Goal: Check status: Check status

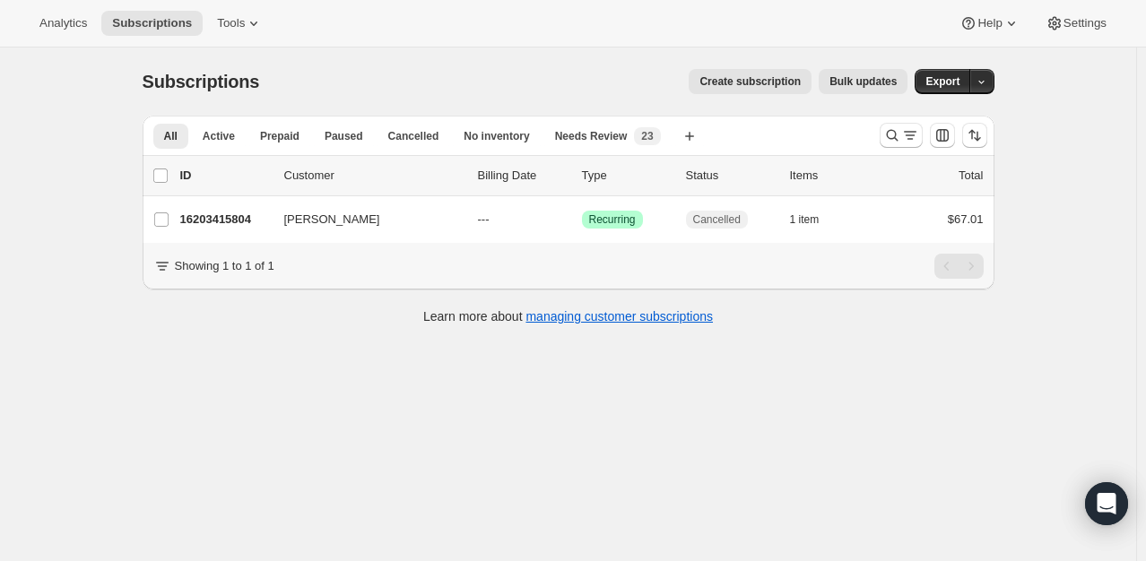
click at [901, 148] on div at bounding box center [934, 135] width 122 height 36
click at [895, 135] on icon "Search and filter results" at bounding box center [892, 135] width 18 height 18
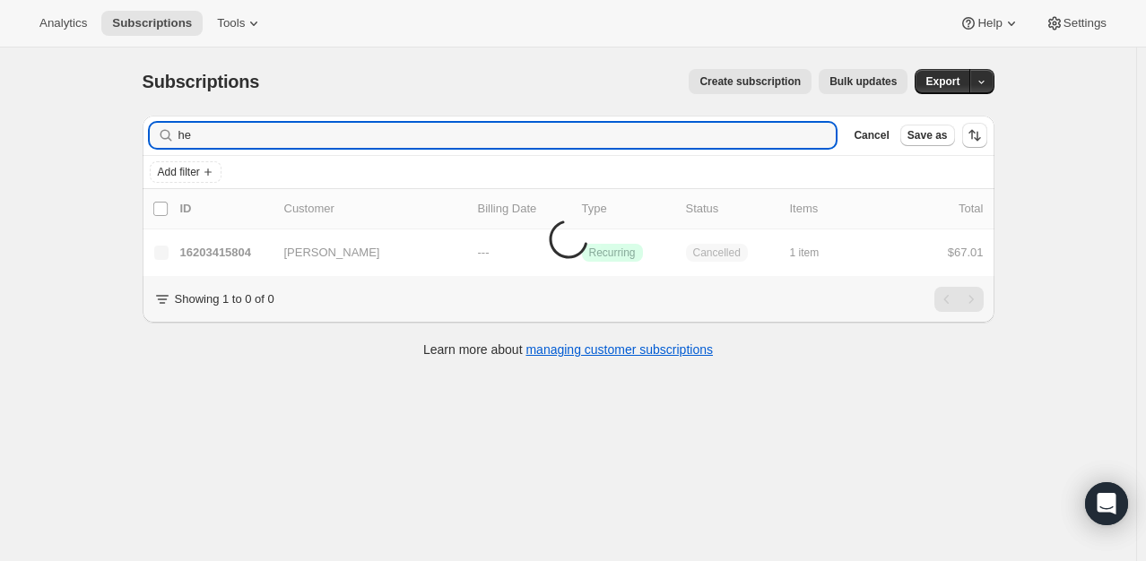
type input "h"
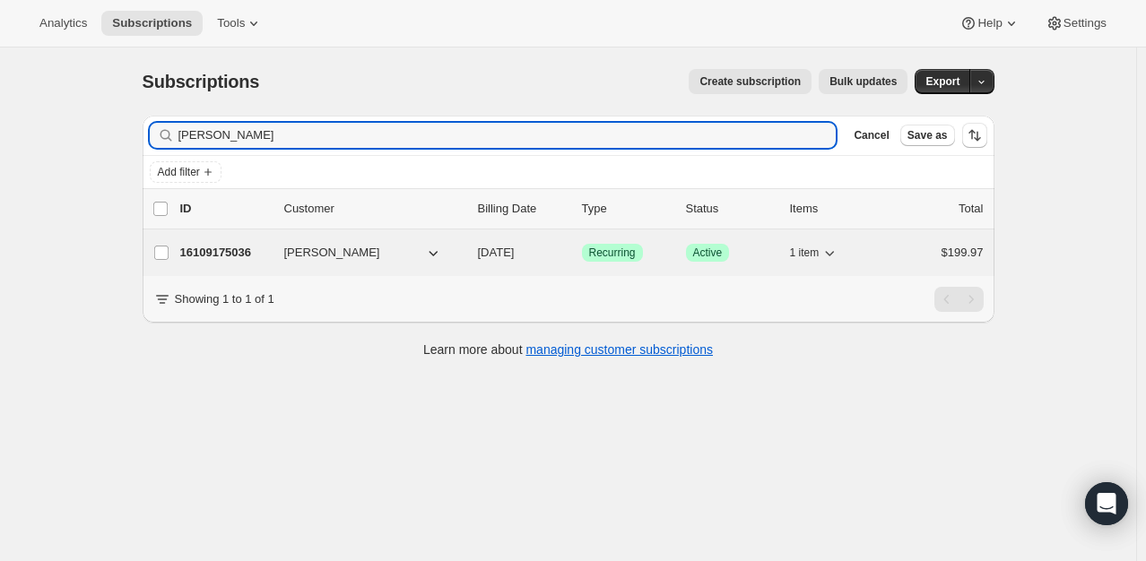
type input "[PERSON_NAME]"
click at [230, 264] on div "16109175036 [PERSON_NAME] [DATE] Success Recurring Success Active 1 item $199.97" at bounding box center [582, 252] width 804 height 25
